Goal: Check status: Check status

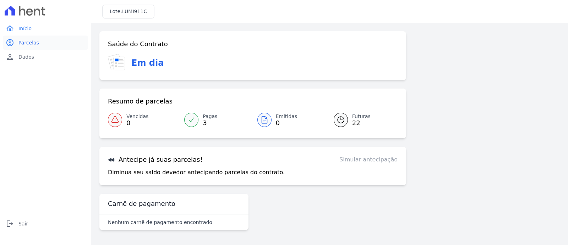
click at [33, 42] on span "Parcelas" at bounding box center [28, 42] width 21 height 7
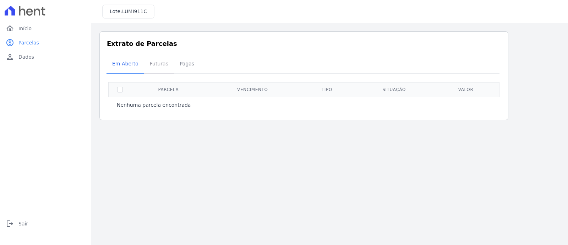
click at [155, 62] on span "Futuras" at bounding box center [159, 63] width 27 height 14
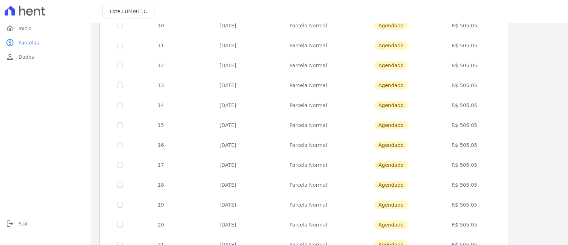
scroll to position [23, 0]
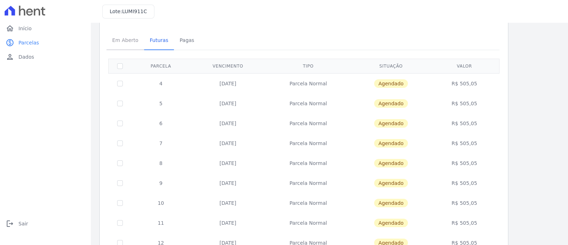
click at [120, 40] on span "Em Aberto" at bounding box center [125, 40] width 35 height 14
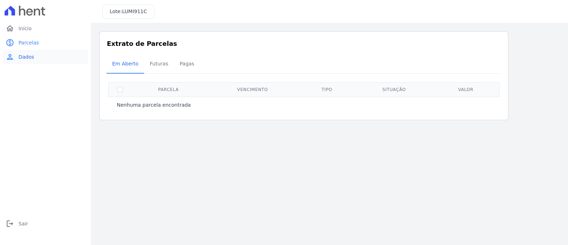
click at [29, 56] on span "Dados" at bounding box center [26, 56] width 16 height 7
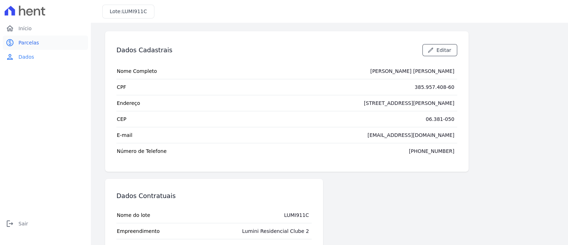
click at [29, 43] on span "Parcelas" at bounding box center [28, 42] width 21 height 7
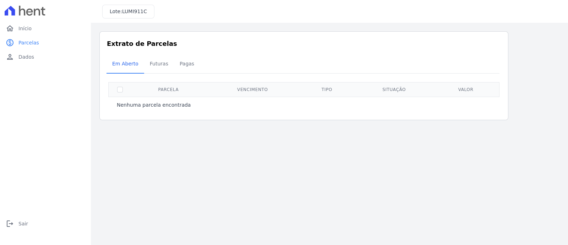
click at [31, 29] on link "home Início" at bounding box center [45, 28] width 85 height 14
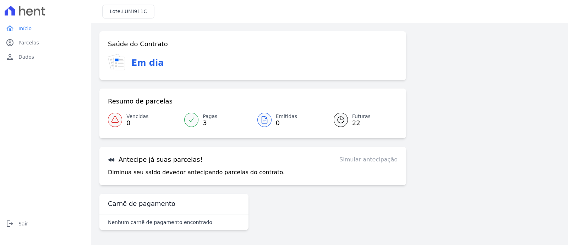
click at [361, 159] on link "Simular antecipação" at bounding box center [369, 159] width 58 height 9
click at [110, 160] on icon at bounding box center [111, 160] width 6 height 4
click at [117, 159] on h3 "Antecipe já suas parcelas!" at bounding box center [155, 159] width 95 height 9
click at [146, 157] on h3 "Antecipe já suas parcelas!" at bounding box center [155, 159] width 95 height 9
click at [142, 169] on p "Diminua seu saldo devedor antecipando parcelas do contrato." at bounding box center [196, 172] width 177 height 9
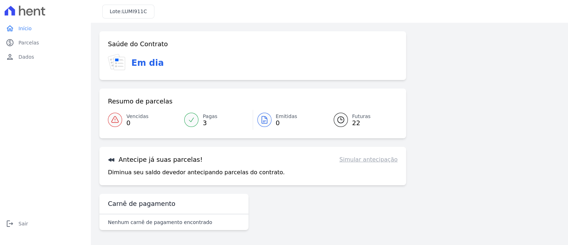
drag, startPoint x: 172, startPoint y: 164, endPoint x: 226, endPoint y: 161, distance: 53.7
click at [173, 164] on div "Antecipe já suas parcelas! Simular antecipação Diminua seu saldo devedor anteci…" at bounding box center [252, 166] width 307 height 38
click at [233, 166] on div "Antecipe já suas parcelas! Simular antecipação Diminua seu saldo devedor anteci…" at bounding box center [252, 166] width 307 height 38
click at [204, 169] on p "Diminua seu saldo devedor antecipando parcelas do contrato." at bounding box center [196, 172] width 177 height 9
click at [342, 117] on icon at bounding box center [341, 119] width 9 height 9
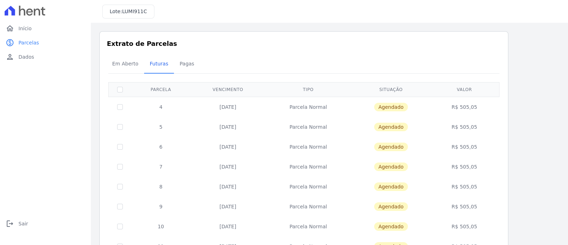
scroll to position [290, 0]
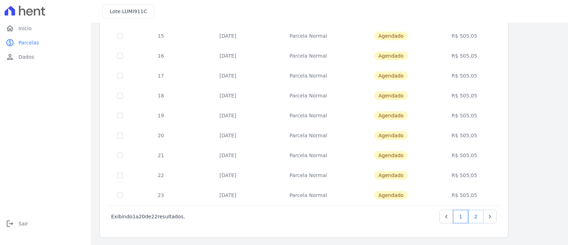
click at [479, 215] on link "2" at bounding box center [475, 216] width 15 height 13
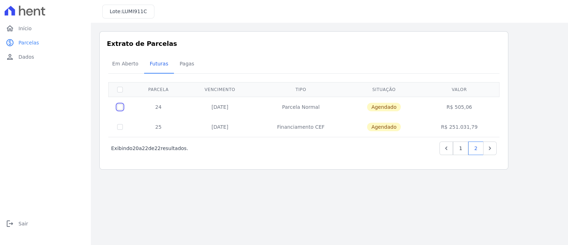
click at [118, 105] on input "checkbox" at bounding box center [120, 107] width 6 height 6
checkbox input "true"
click at [475, 66] on div "Em Aberto Futuras [GEOGRAPHIC_DATA]" at bounding box center [304, 63] width 395 height 17
drag, startPoint x: 223, startPoint y: 108, endPoint x: 396, endPoint y: 107, distance: 173.0
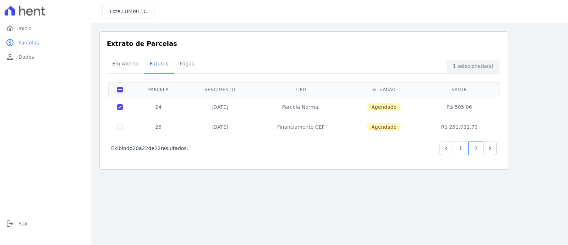
click at [396, 107] on span "Agendado" at bounding box center [384, 107] width 34 height 9
drag, startPoint x: 303, startPoint y: 108, endPoint x: 259, endPoint y: 106, distance: 44.1
click at [301, 109] on td "Parcela Normal" at bounding box center [300, 107] width 93 height 20
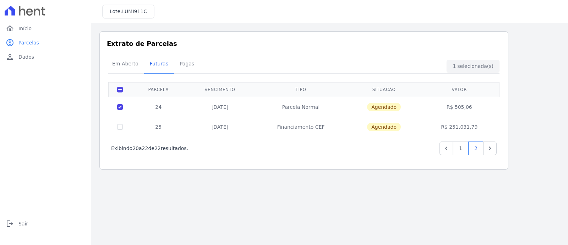
click at [221, 109] on td "[DATE]" at bounding box center [220, 107] width 69 height 20
click at [123, 63] on span "Em Aberto" at bounding box center [125, 63] width 35 height 14
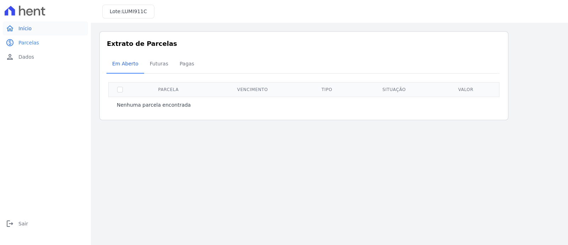
click at [25, 31] on span "Início" at bounding box center [24, 28] width 13 height 7
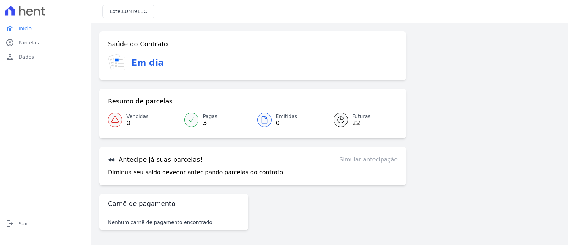
click at [140, 59] on h3 "Em dia" at bounding box center [147, 62] width 32 height 13
click at [110, 161] on icon at bounding box center [111, 160] width 6 height 4
click at [386, 159] on link "Simular antecipação" at bounding box center [369, 159] width 58 height 9
click at [386, 160] on link "Simular antecipação" at bounding box center [369, 159] width 58 height 9
